Goal: Task Accomplishment & Management: Manage account settings

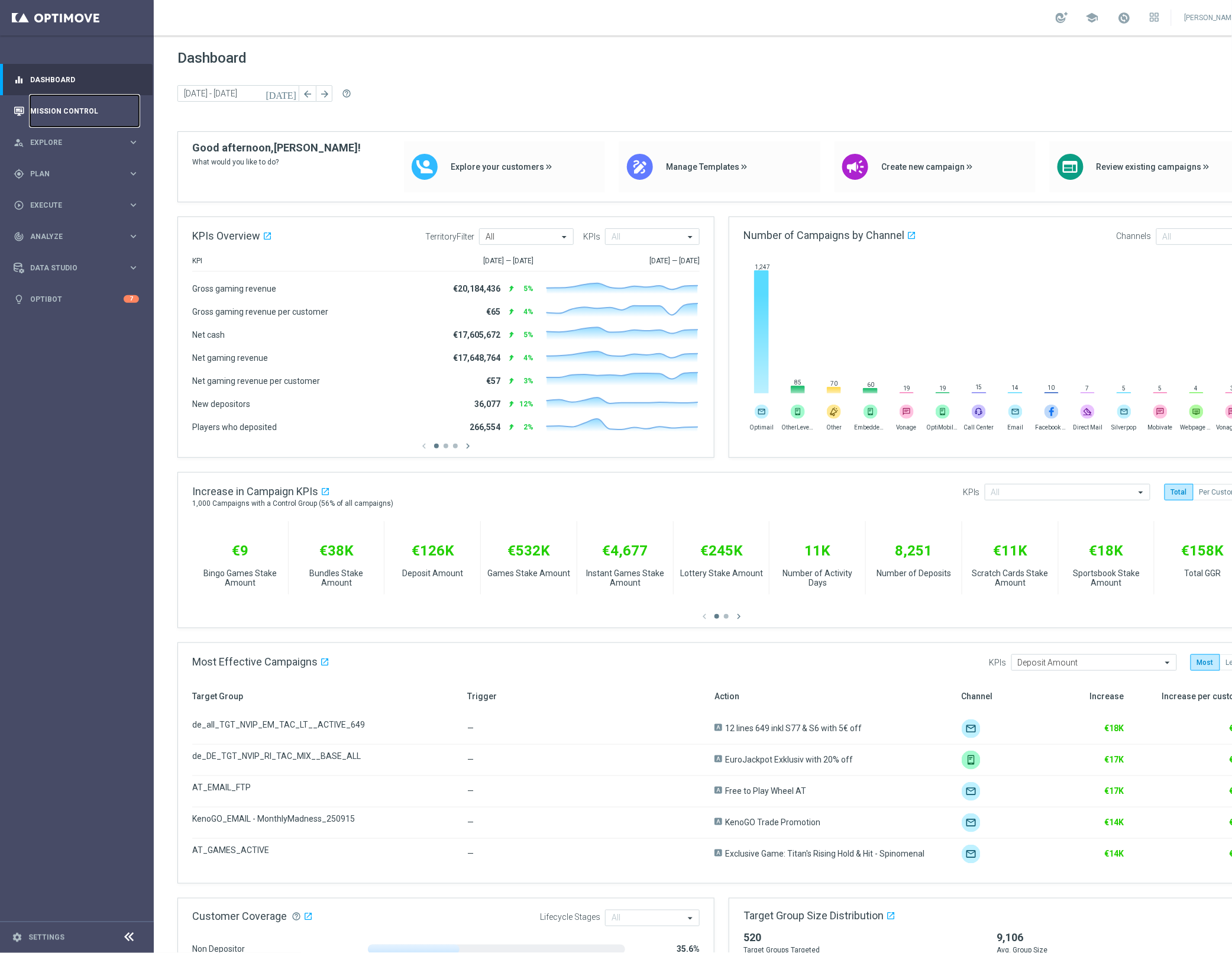
click at [88, 117] on link "Mission Control" at bounding box center [84, 111] width 109 height 31
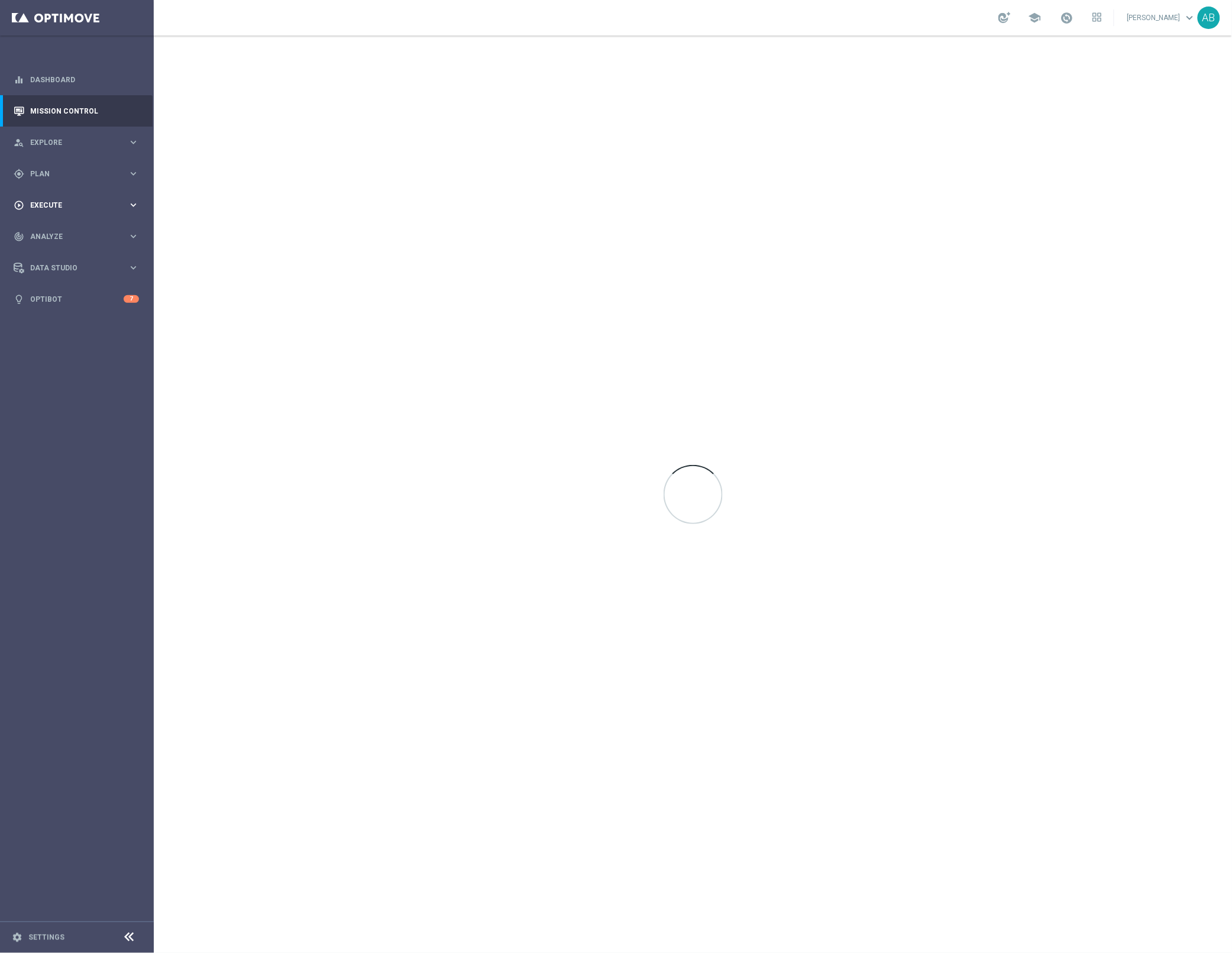
click at [71, 202] on span "Execute" at bounding box center [78, 206] width 98 height 7
click at [81, 169] on div "gps_fixed Plan" at bounding box center [70, 174] width 114 height 10
click at [65, 196] on link "Target Groups" at bounding box center [77, 198] width 93 height 10
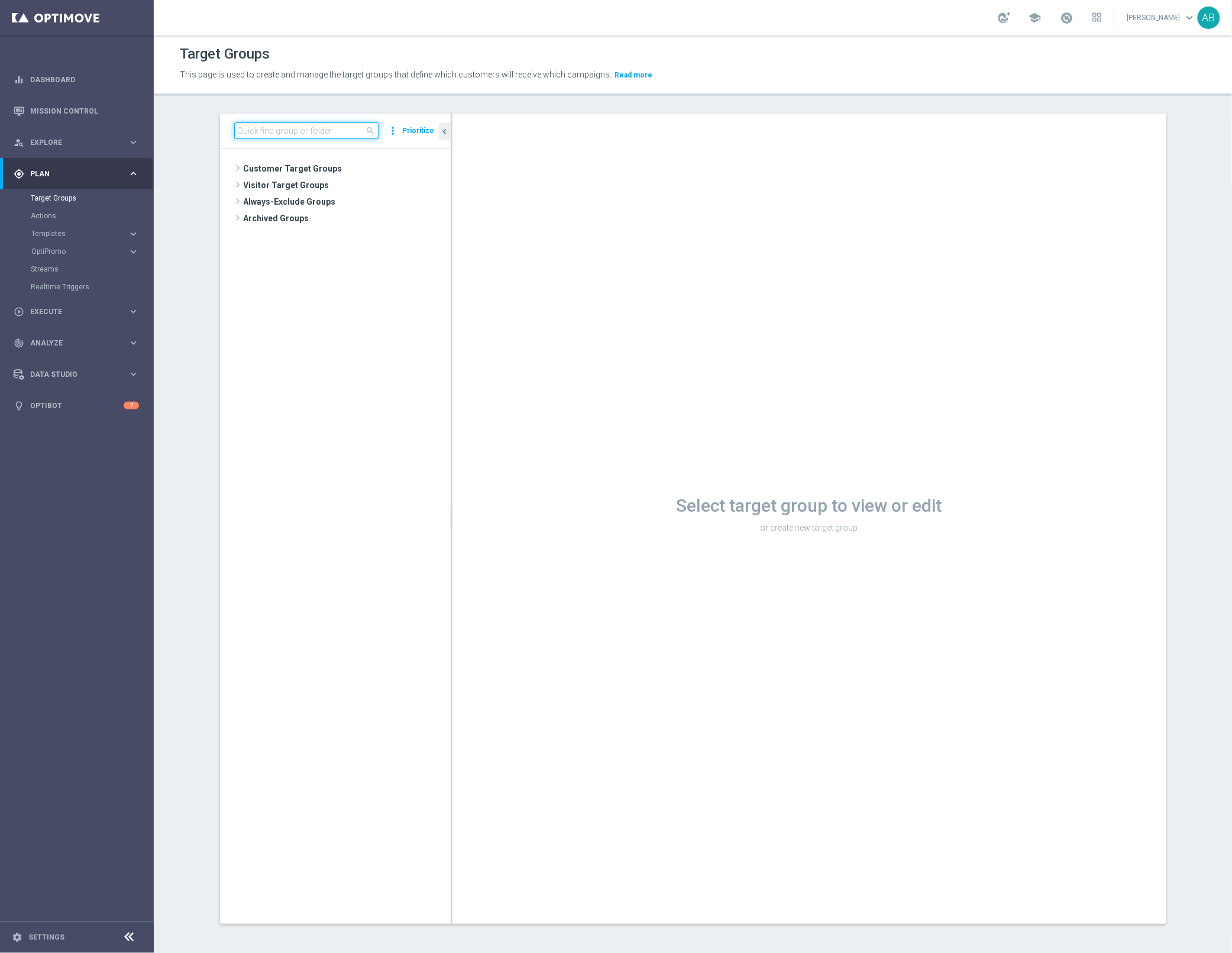
click at [282, 135] on input at bounding box center [306, 131] width 144 height 16
paste input "UK_ALL_VERTICALS_PROD_CASINO_EMAIL_ONB_D4_100PCT_BONUS_BONUS_1DEP"
click at [350, 215] on span "UK_ALL_VERTICALS_PROD_CASINO_EMAIL_ONB_D4_100PCT_BONUS_BONUS_1DEP" at bounding box center [357, 219] width 132 height 10
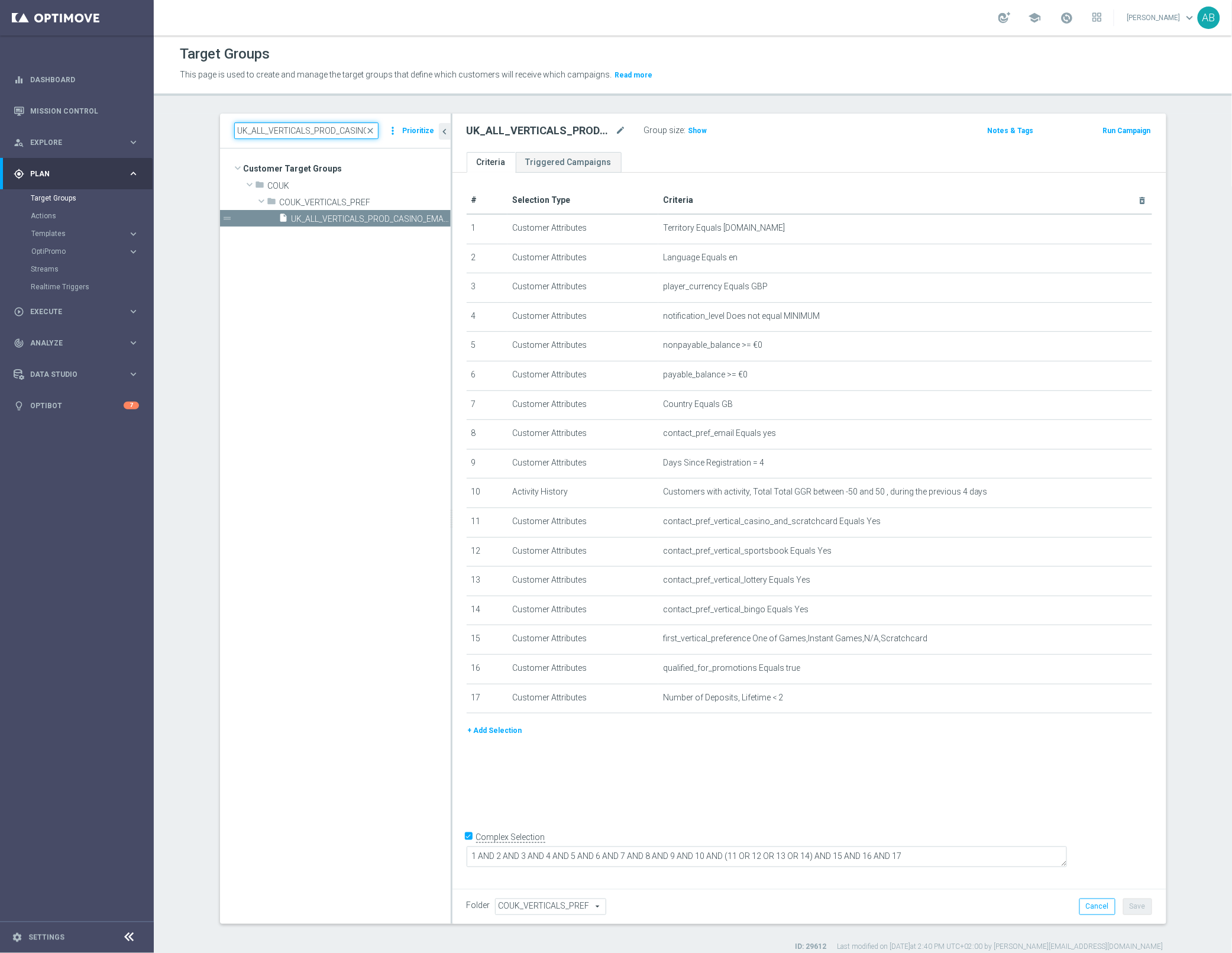
click at [335, 129] on input "UK_ALL_VERTICALS_PROD_CASINO_EMAIL_ONB_D4_100PCT_BONUS_BONUS_1DEP" at bounding box center [306, 131] width 144 height 16
paste input "5_100_PCT_FOLLOW_U"
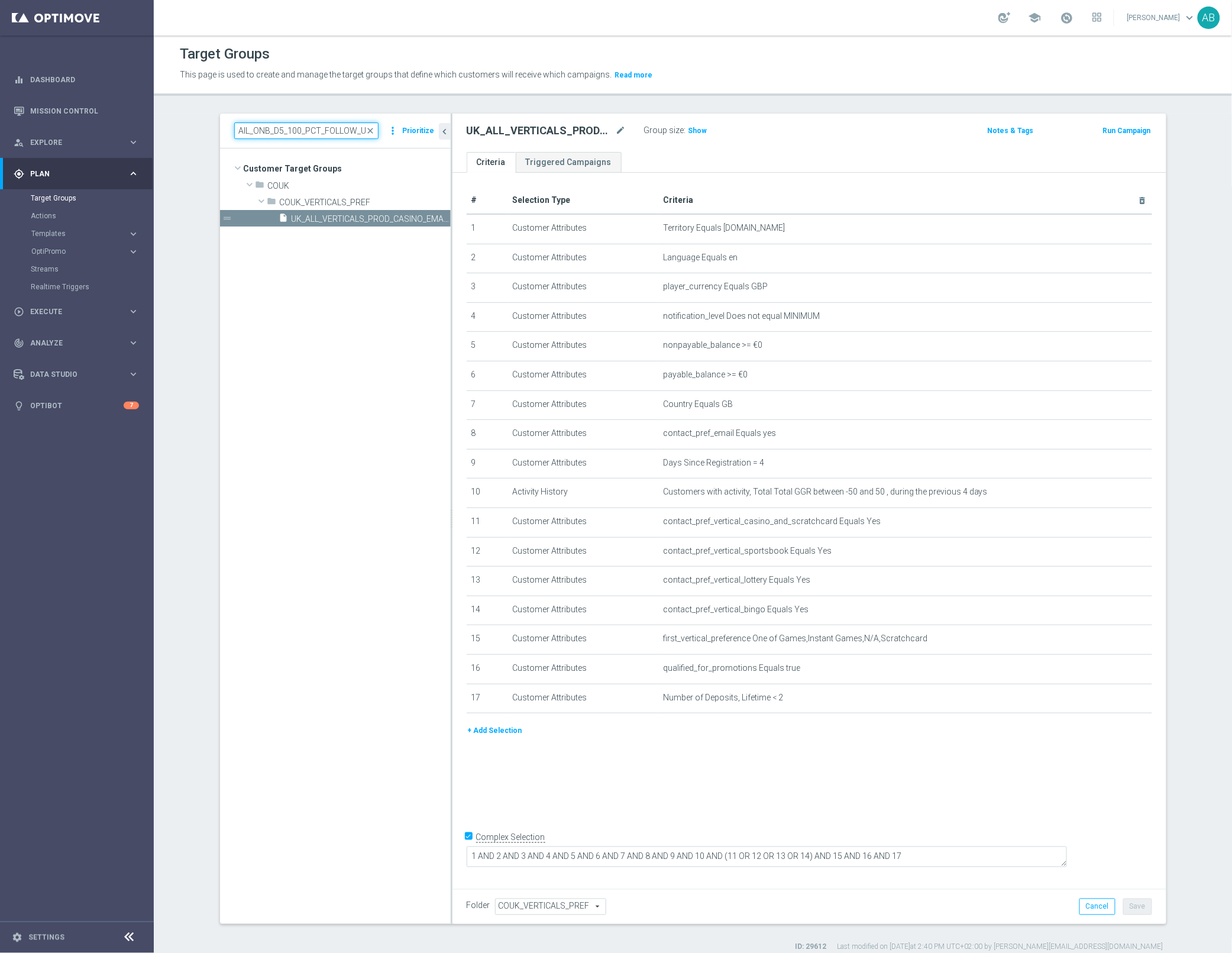
type input "UK_ALL_VERTICALS_PROD_CASINO_EMAIL_ONB_D5_100_PCT_FOLLOW_UP"
click at [337, 216] on span "UK_ALL_VERTICALS_PROD_CASINO_EMAIL_ONB_D5_100_PCT_FOLLOW_UP" at bounding box center [357, 219] width 132 height 10
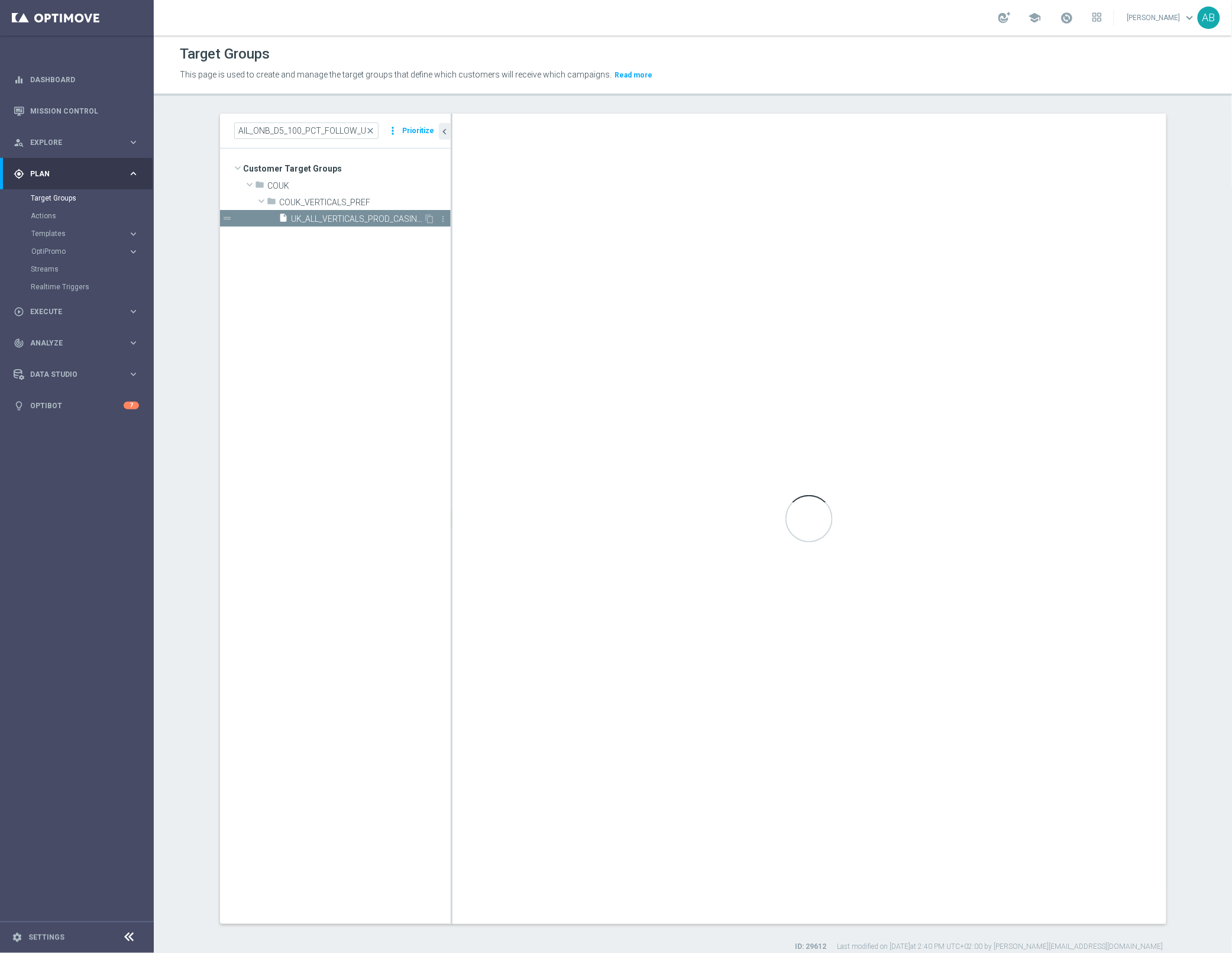
scroll to position [0, 0]
checkbox input "false"
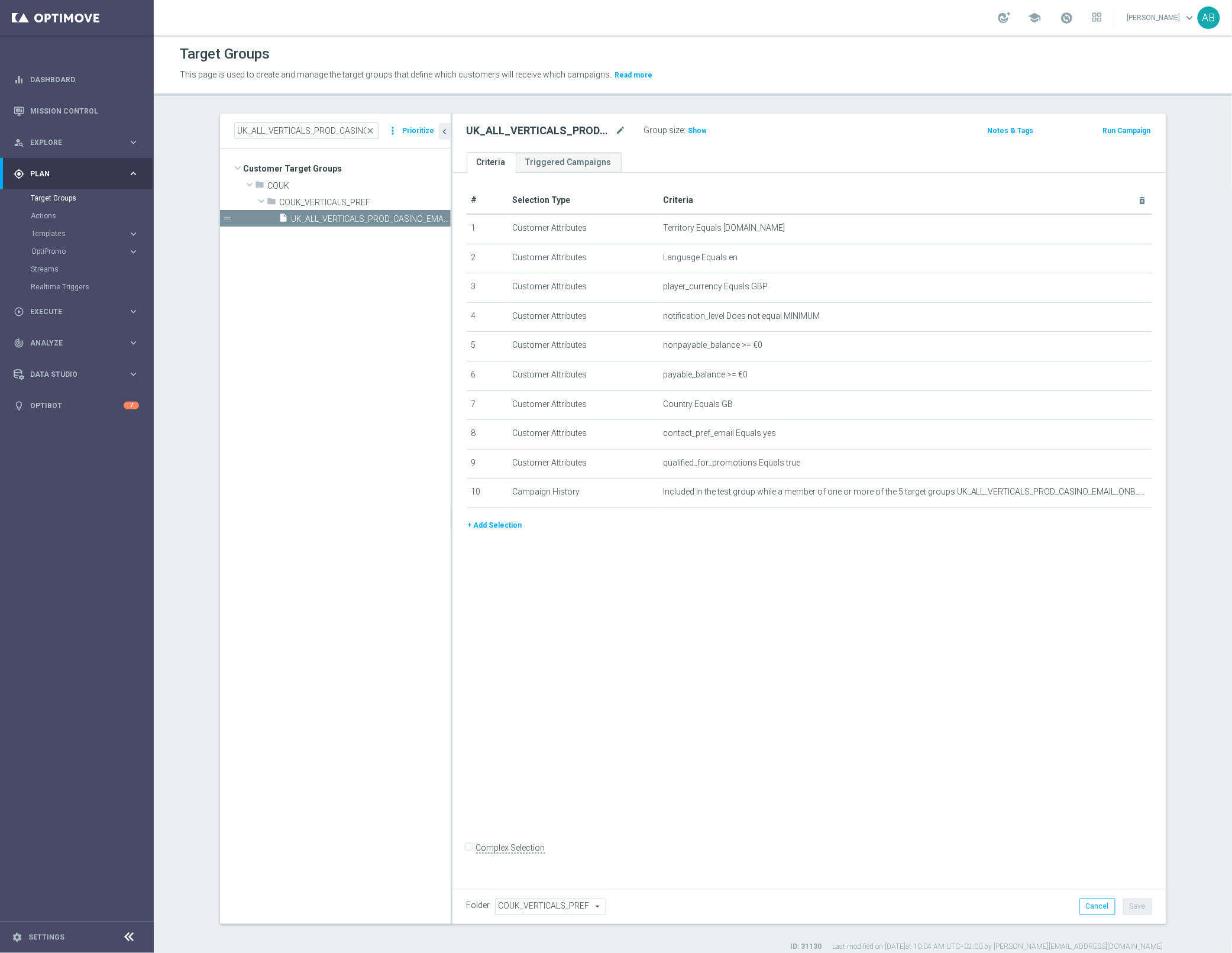
click at [493, 532] on button "+ Add Selection" at bounding box center [495, 525] width 57 height 13
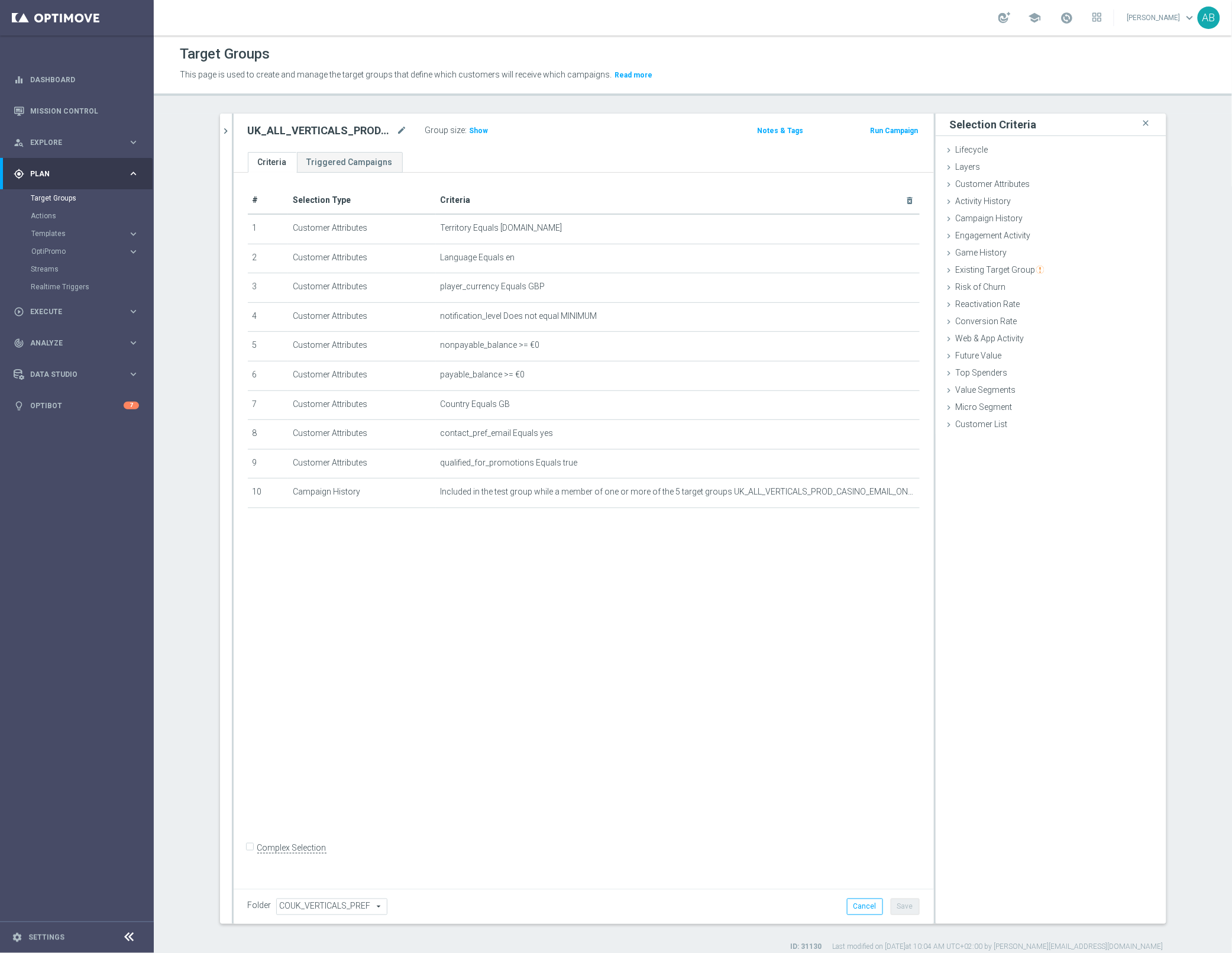
click at [736, 571] on div "# Selection Type Criteria delete_forever 1 Customer Attributes Territory Equals…" at bounding box center [584, 527] width 700 height 709
click at [738, 661] on div "# Selection Type Criteria delete_forever 1 Customer Attributes Territory Equals…" at bounding box center [584, 527] width 700 height 709
click at [339, 135] on h2 "UK_ALL_VERTICALS_PROD_CASINO_EMAIL_ONB_D5_100_PCT_FOLLOW_UP" at bounding box center [321, 130] width 146 height 14
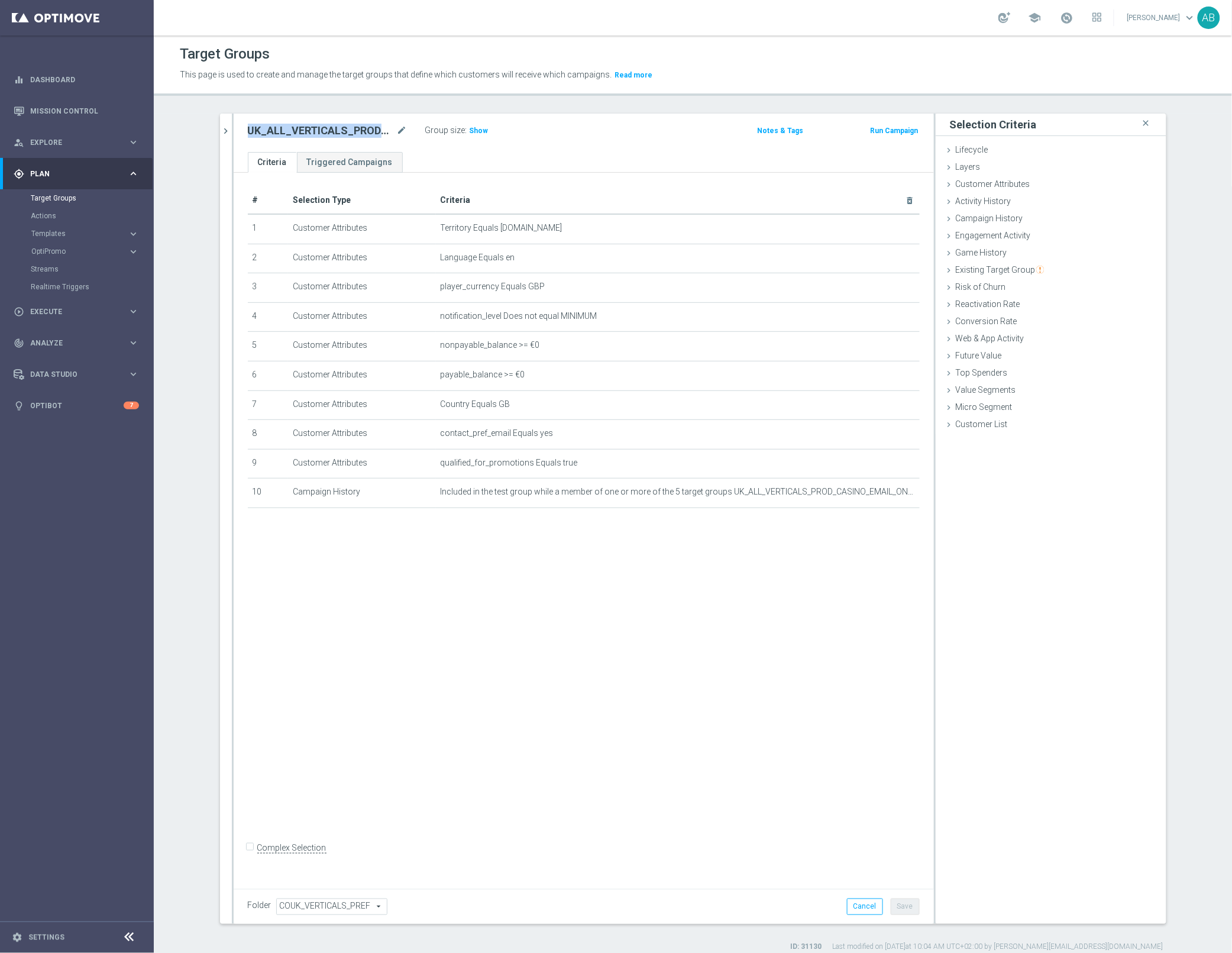
copy div "UK_ALL_VERTICALS_PROD_CASINO_EMAIL_ONB_D5_100_PCT_FOLLOW_UP"
